Goal: Information Seeking & Learning: Learn about a topic

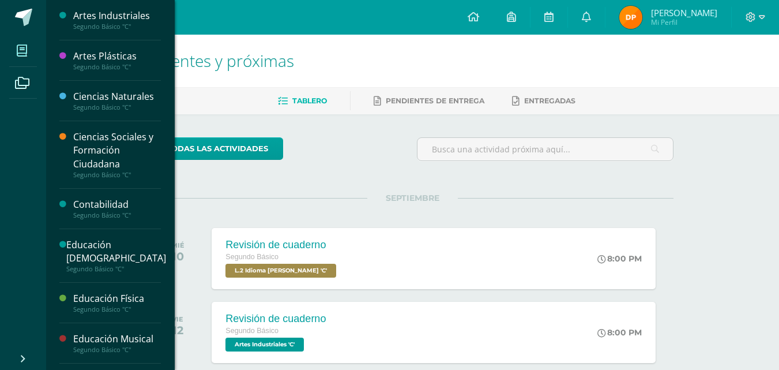
click at [18, 39] on span at bounding box center [22, 50] width 26 height 26
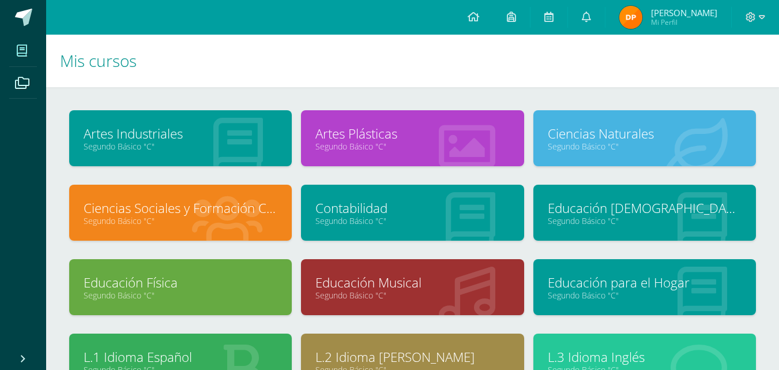
click at [358, 216] on link "Segundo Básico "C"" at bounding box center [413, 220] width 194 height 11
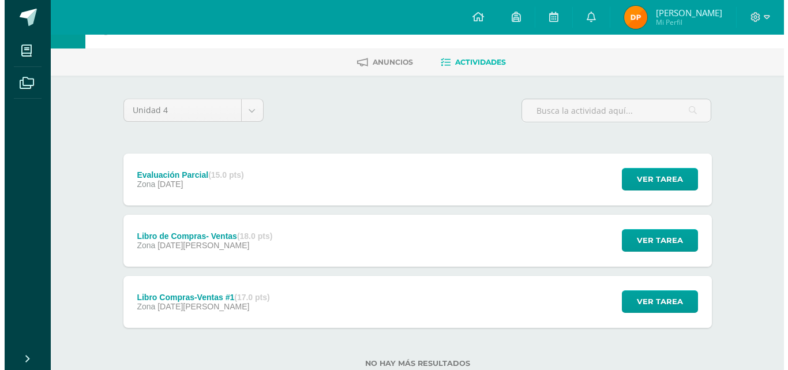
scroll to position [73, 0]
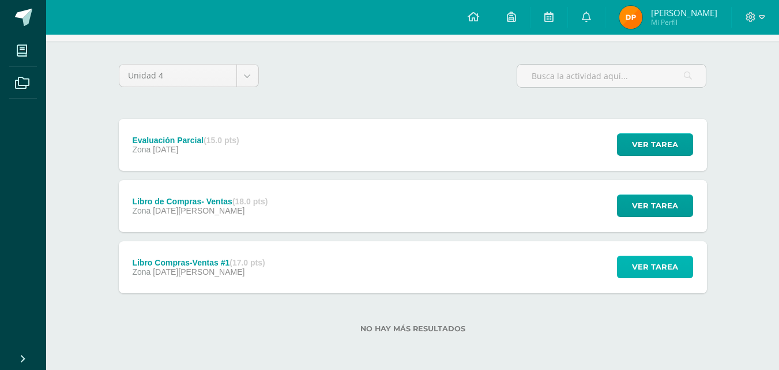
click at [646, 256] on button "Ver tarea" at bounding box center [655, 267] width 76 height 22
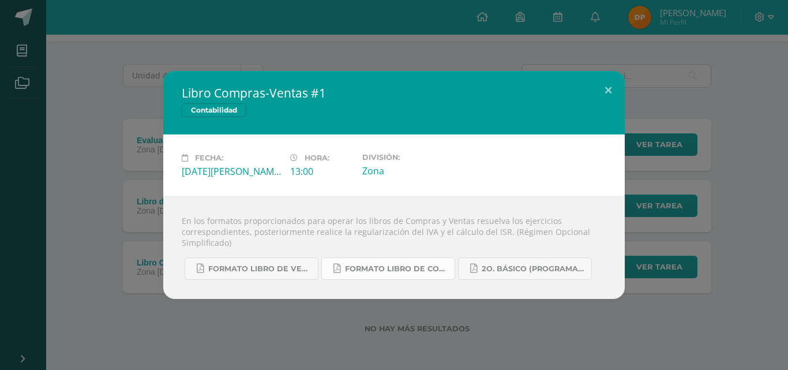
click at [404, 259] on link "Formato Libro de Compras.pdf" at bounding box center [388, 268] width 134 height 22
click at [281, 266] on span "Formato Libro de Ventas.pdf" at bounding box center [260, 268] width 104 height 9
